Goal: Transaction & Acquisition: Obtain resource

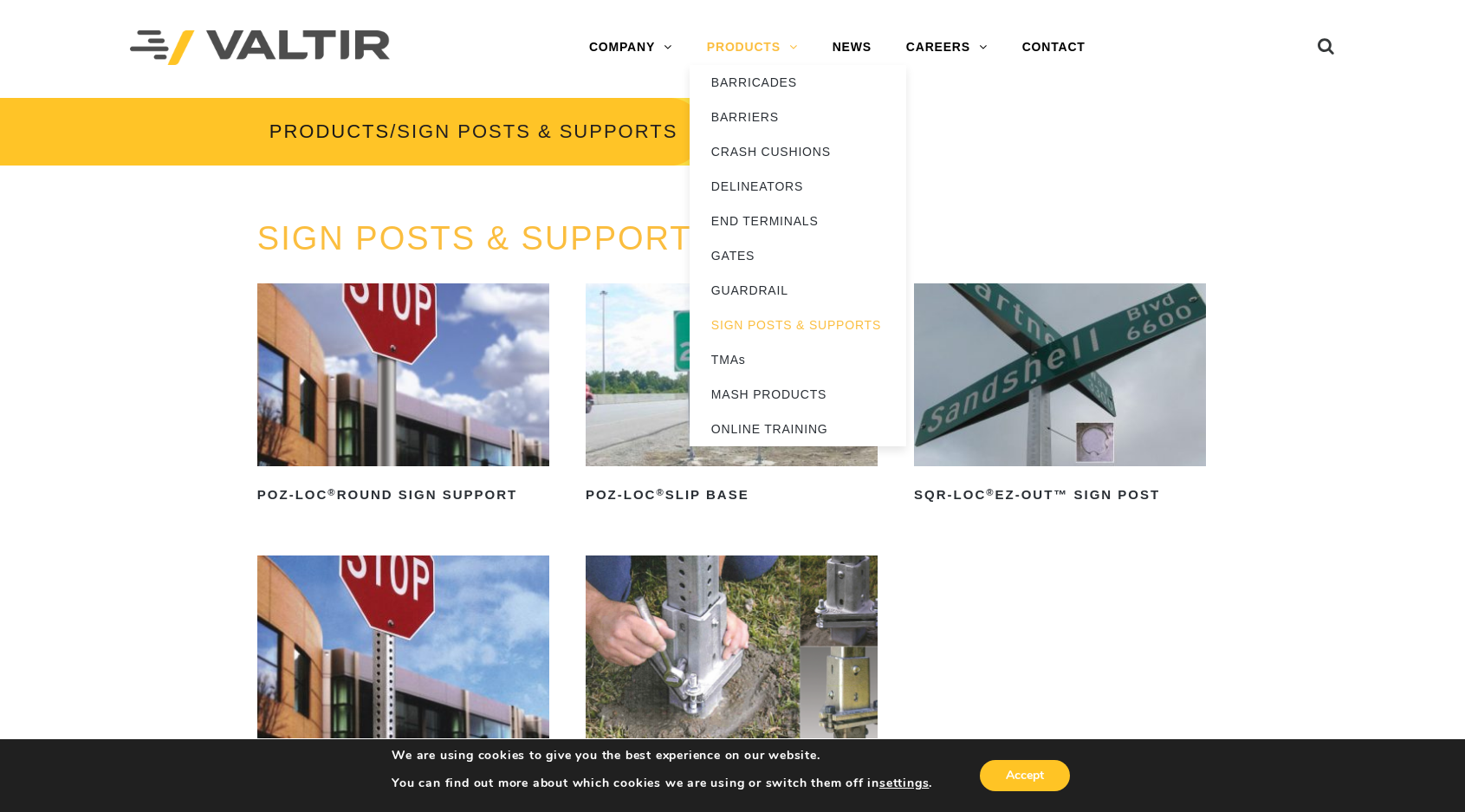
click at [757, 44] on link "PRODUCTS" at bounding box center [753, 48] width 126 height 35
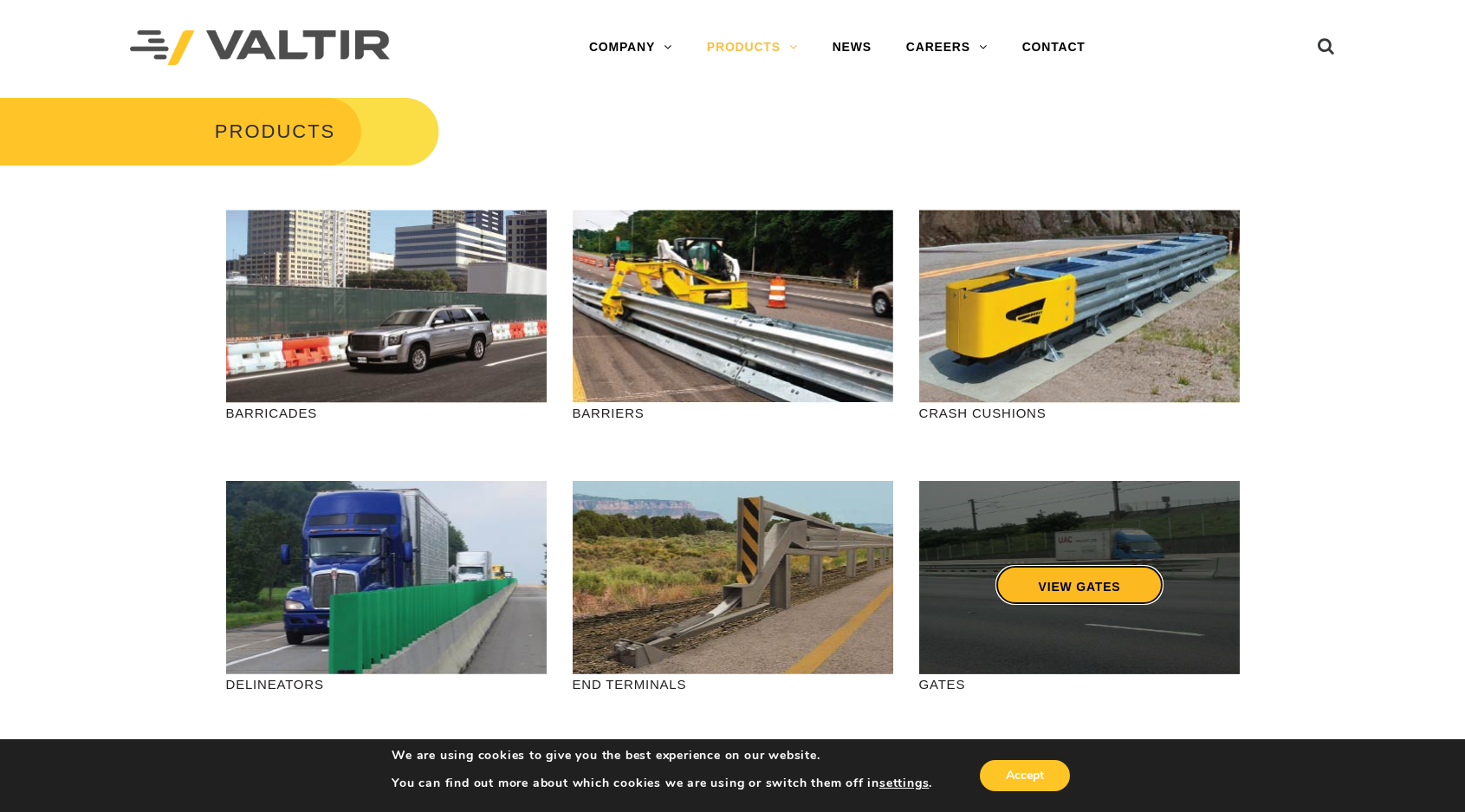
click at [1084, 593] on link "VIEW GATES" at bounding box center [1079, 585] width 169 height 40
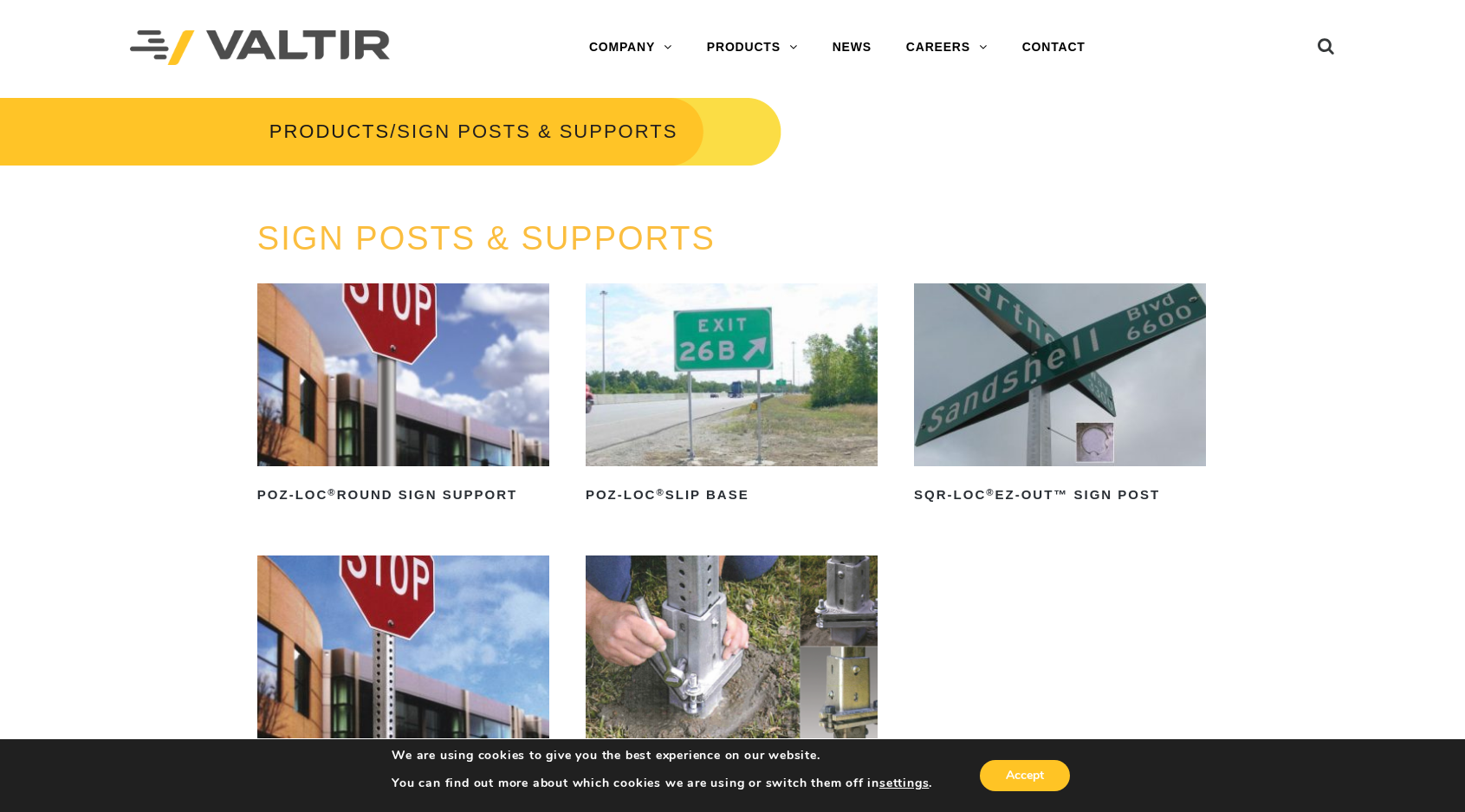
click at [414, 411] on img at bounding box center [403, 374] width 292 height 183
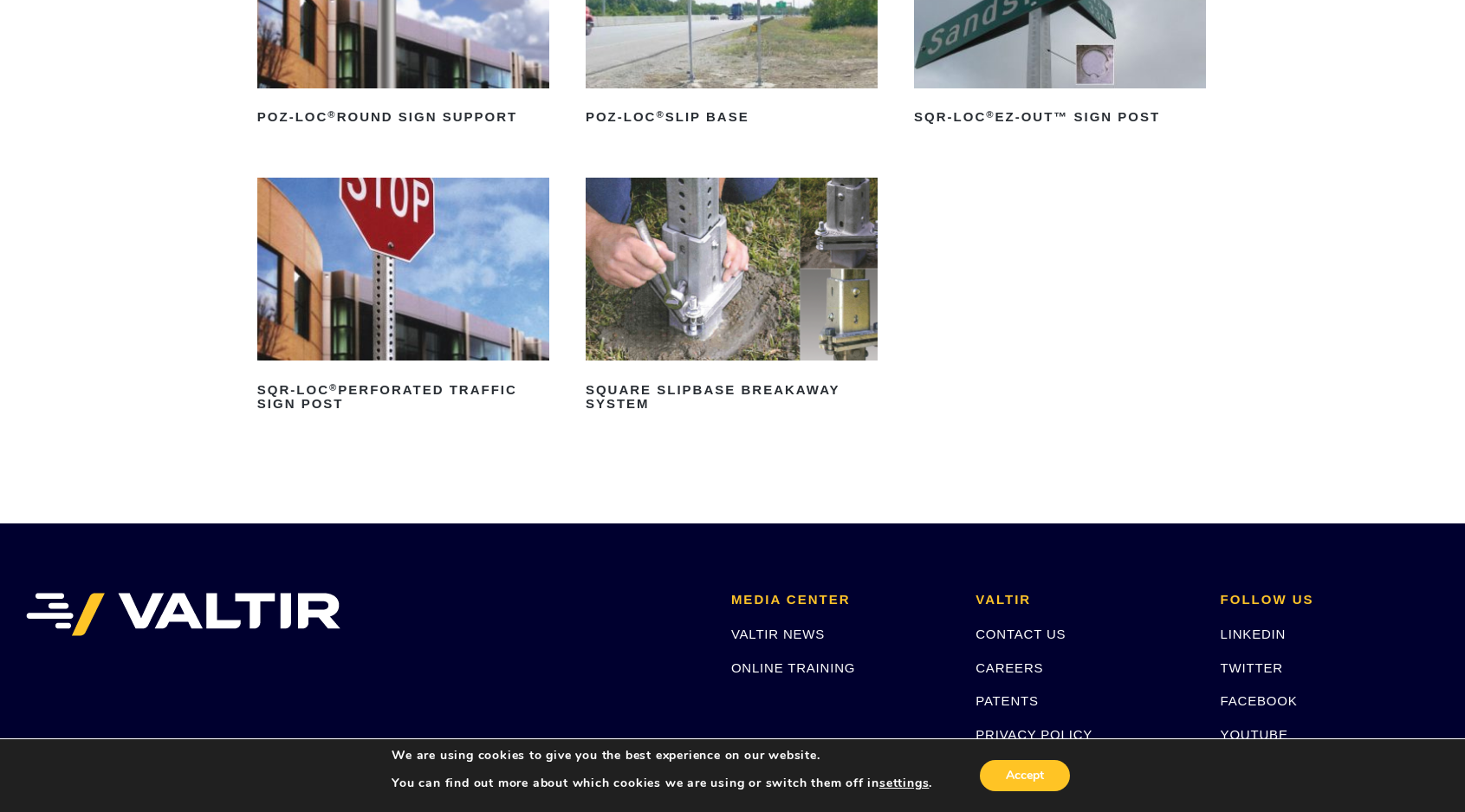
scroll to position [434, 0]
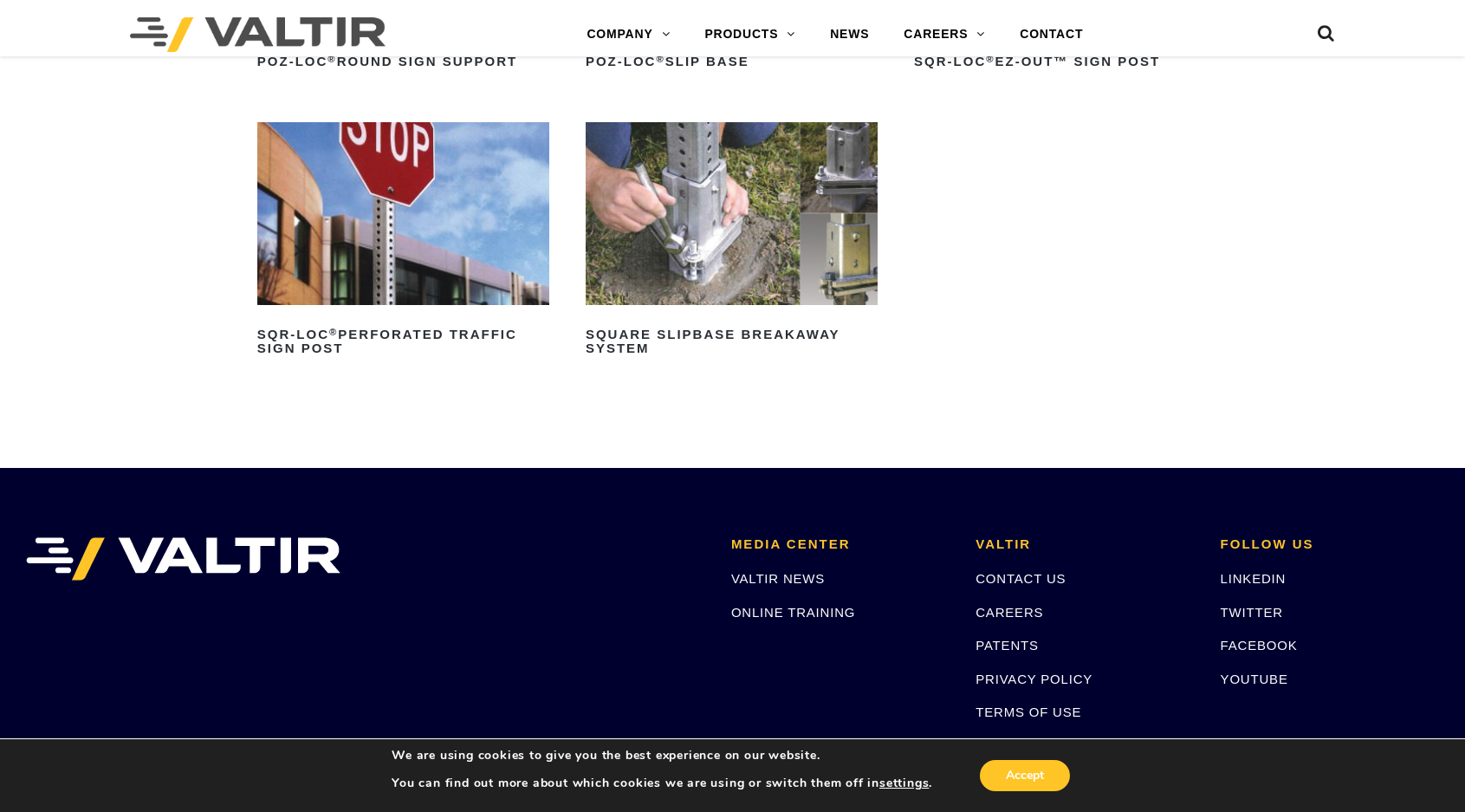
click at [406, 272] on img at bounding box center [403, 213] width 292 height 183
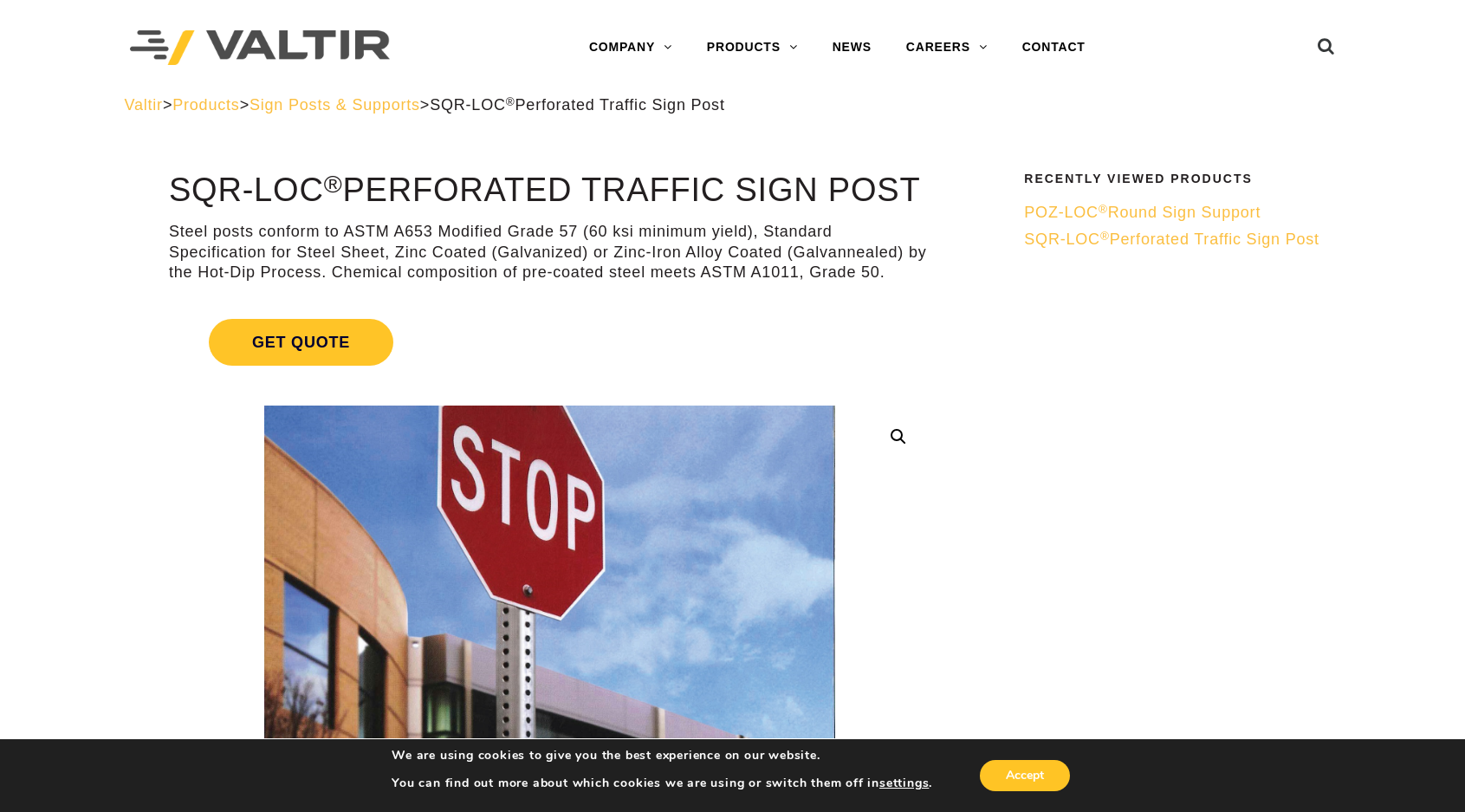
click at [1194, 240] on span "SQR-LOC ® Perforated Traffic Sign Post" at bounding box center [1172, 239] width 295 height 17
drag, startPoint x: 695, startPoint y: 359, endPoint x: 652, endPoint y: 373, distance: 45.2
click at [652, 373] on link "Get Quote" at bounding box center [549, 342] width 760 height 88
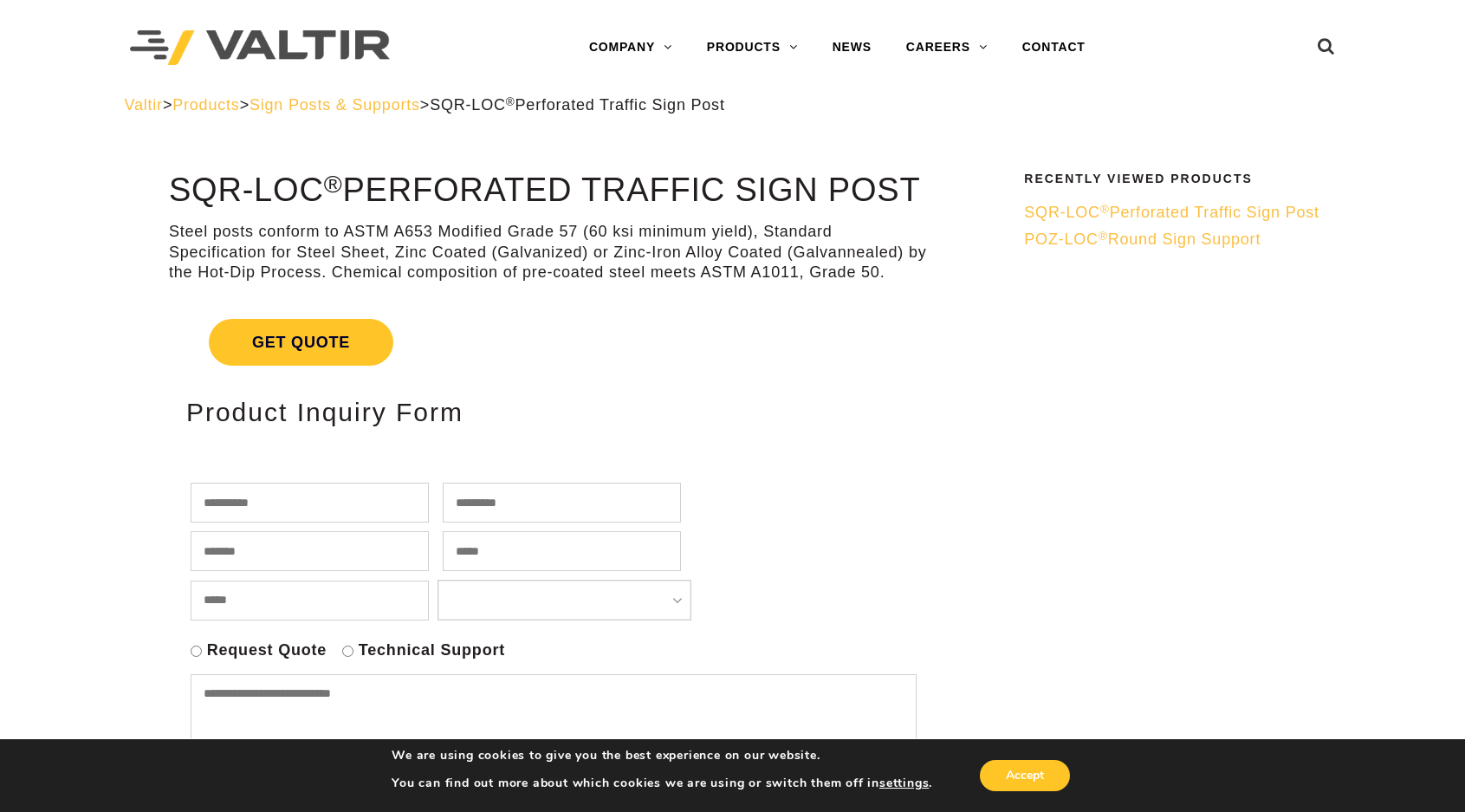
drag, startPoint x: 591, startPoint y: 350, endPoint x: 857, endPoint y: 162, distance: 325.7
